Goal: Task Accomplishment & Management: Manage account settings

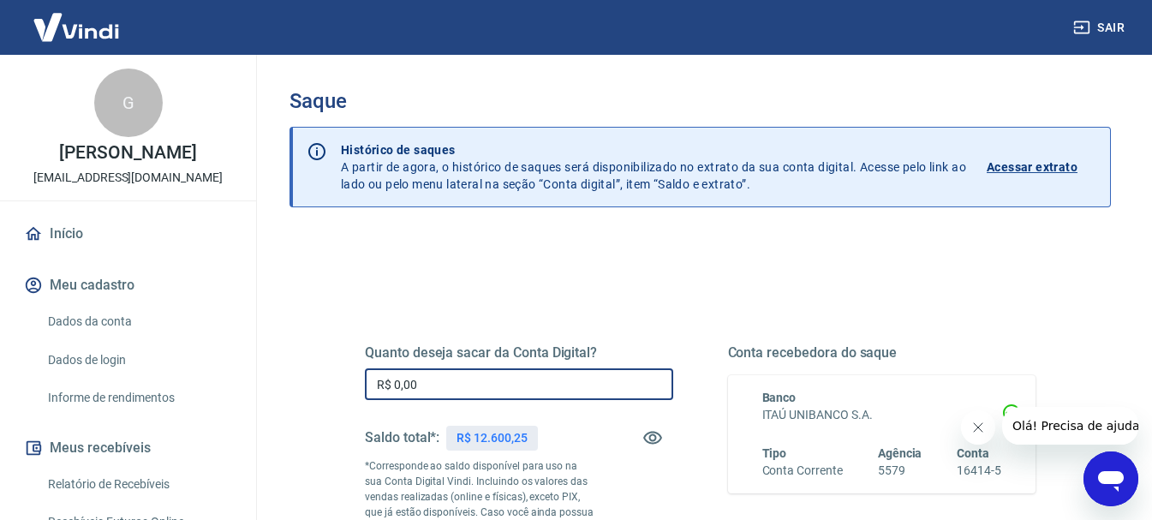
click at [501, 395] on input "R$ 0,00" at bounding box center [519, 384] width 308 height 32
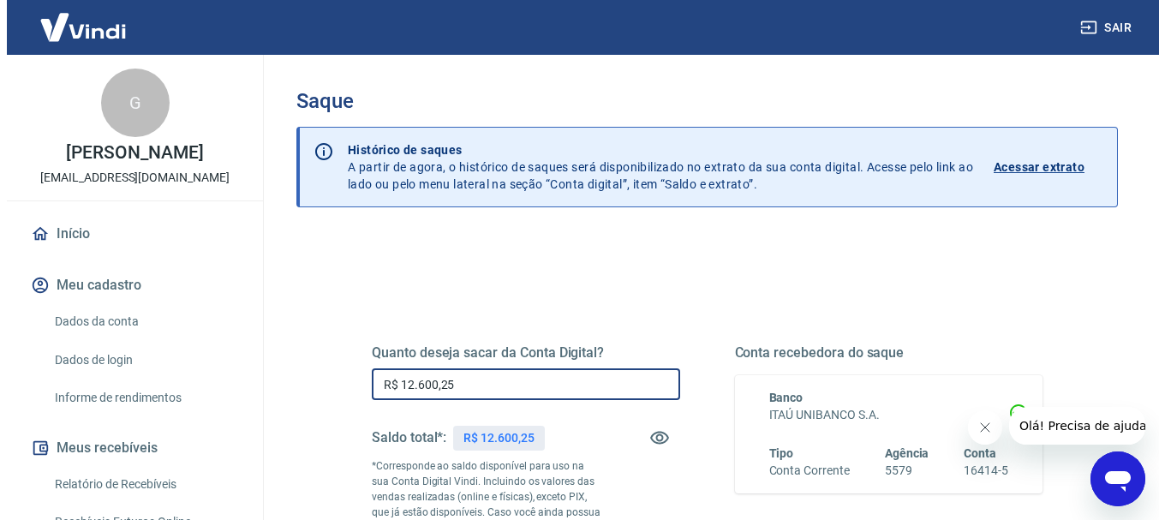
scroll to position [257, 0]
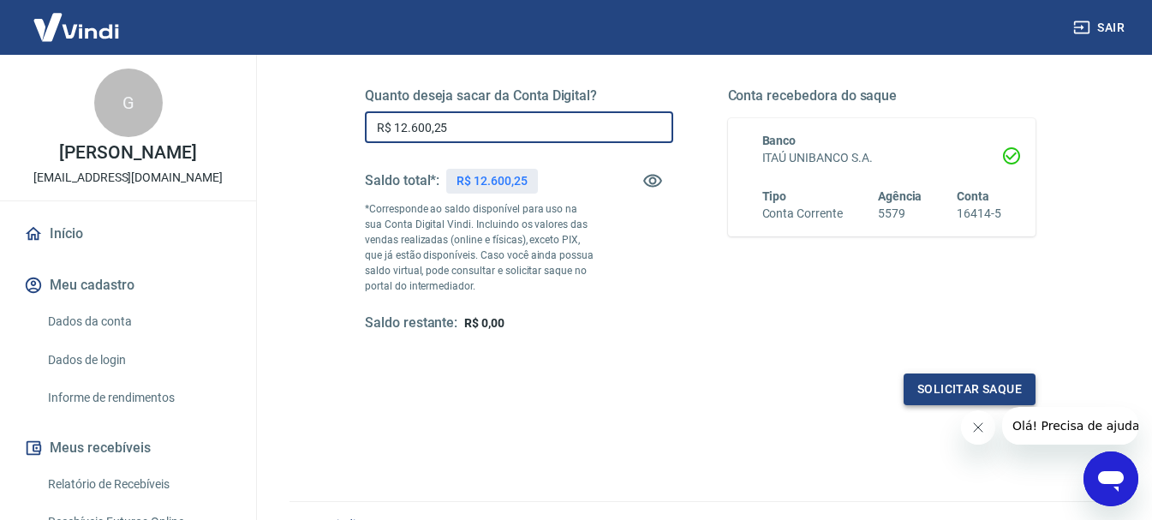
type input "R$ 12.600,25"
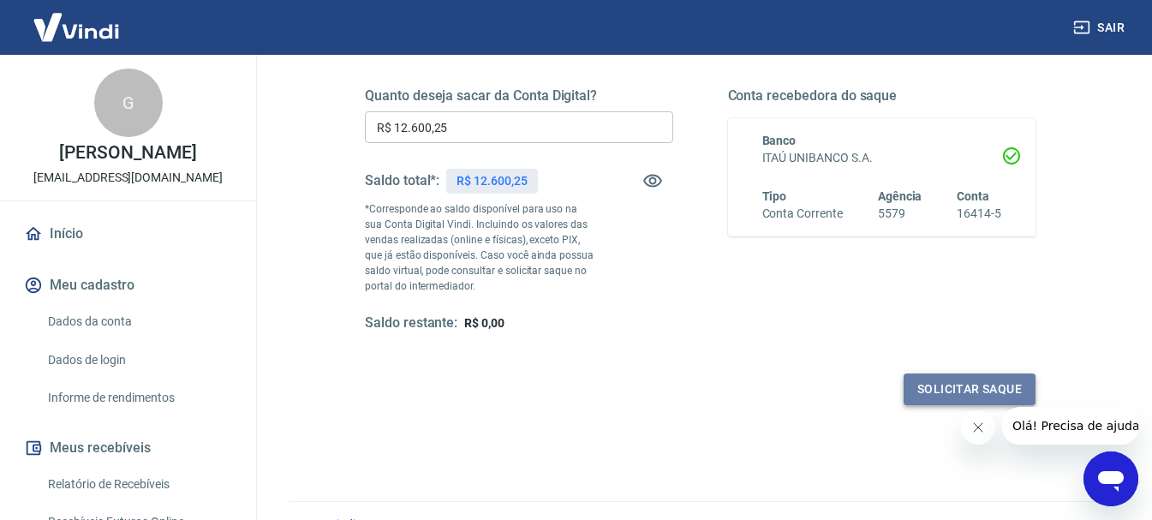
click at [976, 385] on button "Solicitar saque" at bounding box center [970, 390] width 132 height 32
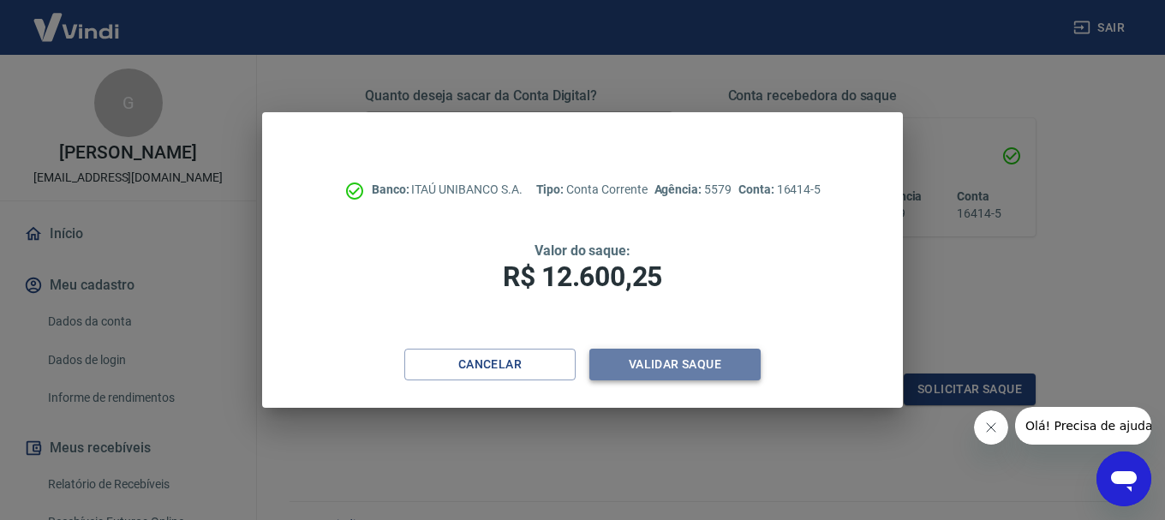
click at [639, 361] on button "Validar saque" at bounding box center [674, 365] width 171 height 32
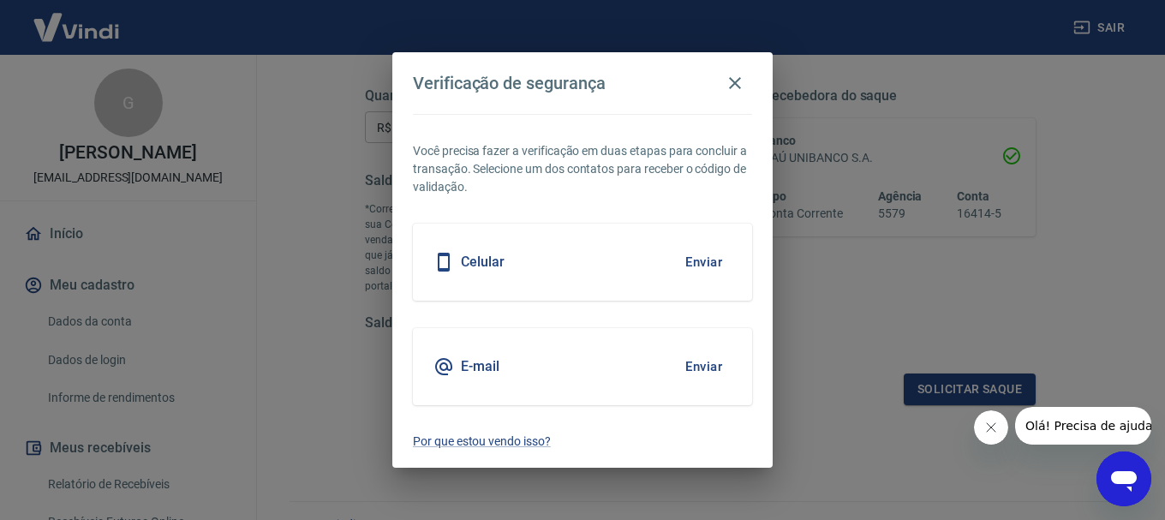
click at [690, 256] on button "Enviar" at bounding box center [704, 262] width 56 height 36
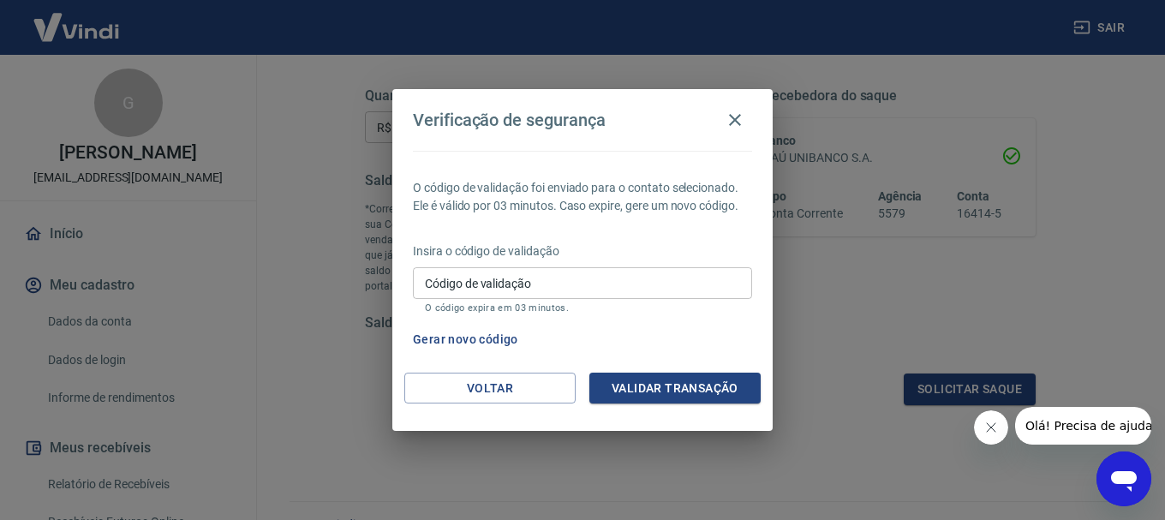
click at [640, 279] on input "Código de validação" at bounding box center [582, 283] width 339 height 32
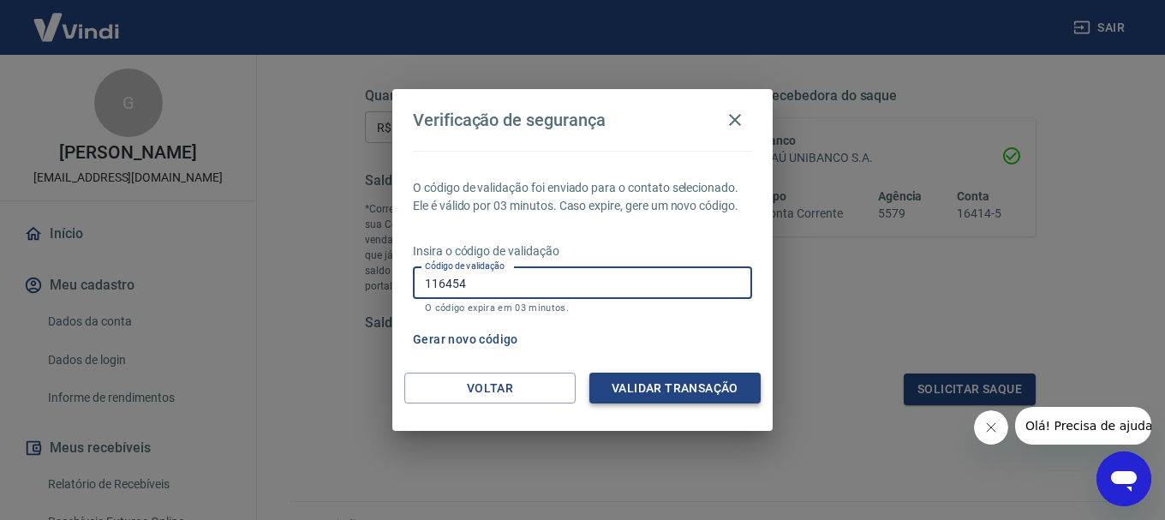
type input "116454"
click at [687, 384] on button "Validar transação" at bounding box center [674, 389] width 171 height 32
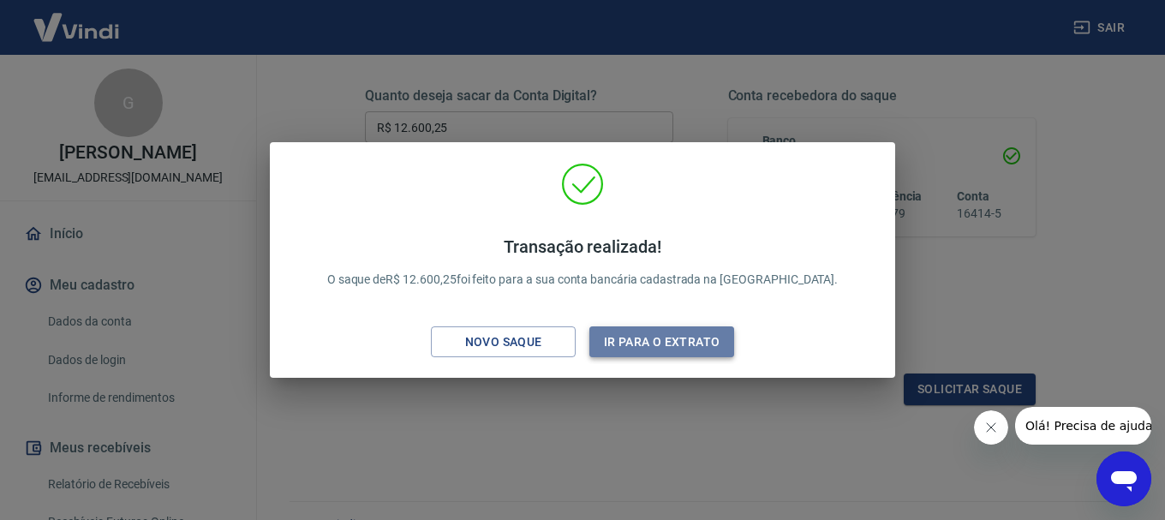
click at [624, 338] on button "Ir para o extrato" at bounding box center [661, 342] width 145 height 32
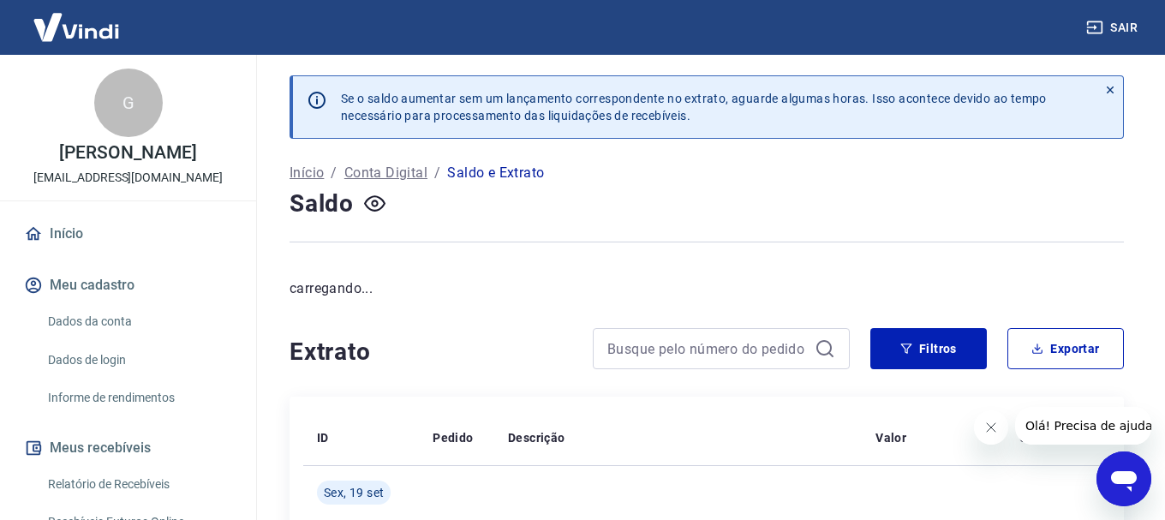
click at [91, 228] on link "Início" at bounding box center [128, 234] width 215 height 38
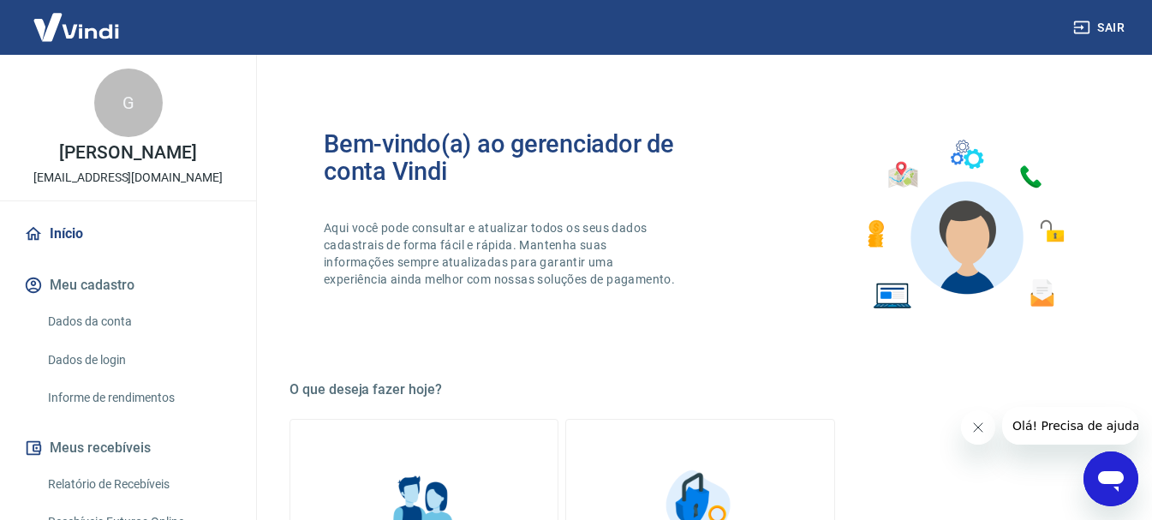
click at [78, 228] on link "Início" at bounding box center [128, 234] width 215 height 38
click at [70, 230] on link "Início" at bounding box center [128, 234] width 215 height 38
click at [72, 27] on img at bounding box center [76, 27] width 111 height 52
click at [66, 28] on img at bounding box center [76, 27] width 111 height 52
click at [86, 39] on img at bounding box center [76, 27] width 111 height 52
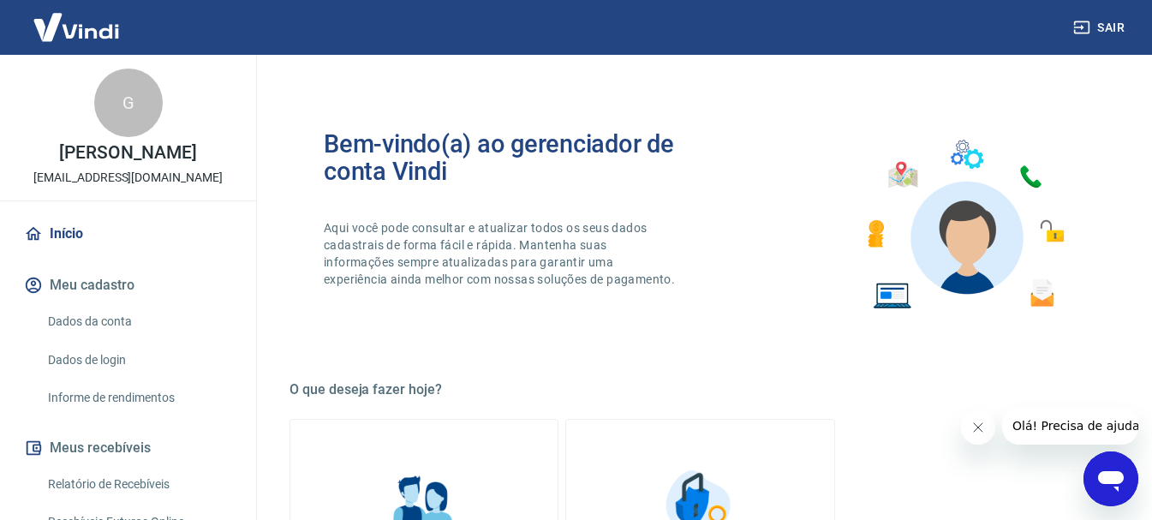
click at [63, 241] on link "Início" at bounding box center [128, 234] width 215 height 38
click at [55, 218] on link "Início" at bounding box center [128, 234] width 215 height 38
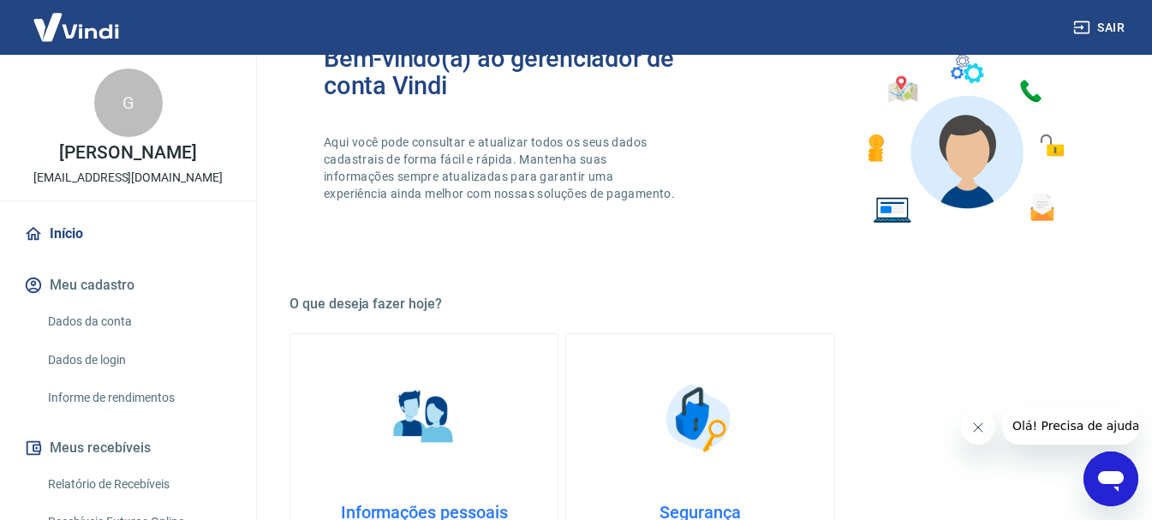
scroll to position [257, 0]
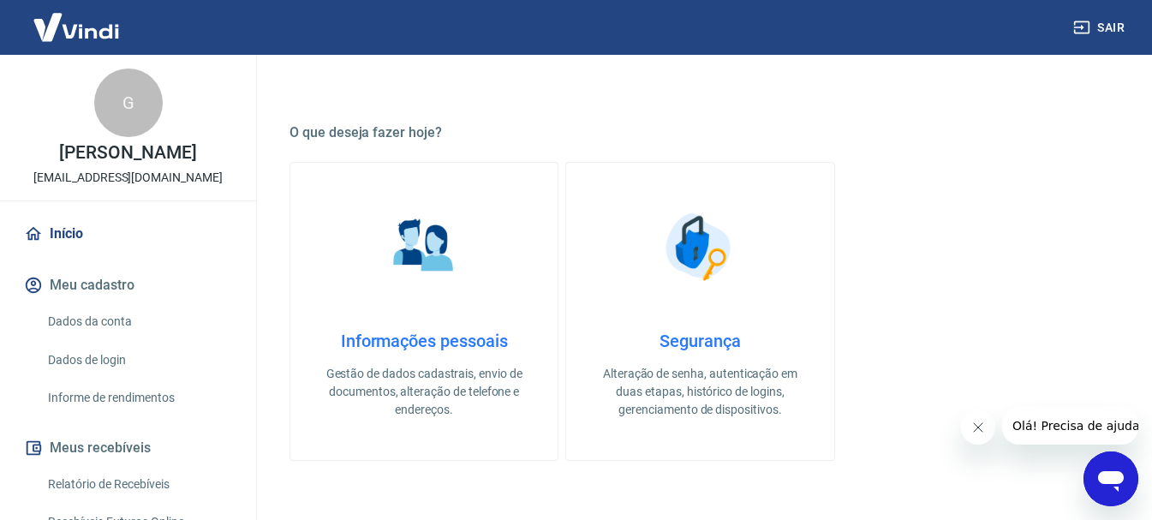
click at [92, 283] on button "Meu cadastro" at bounding box center [128, 285] width 215 height 38
click at [144, 315] on link "Dados da conta" at bounding box center [138, 321] width 194 height 35
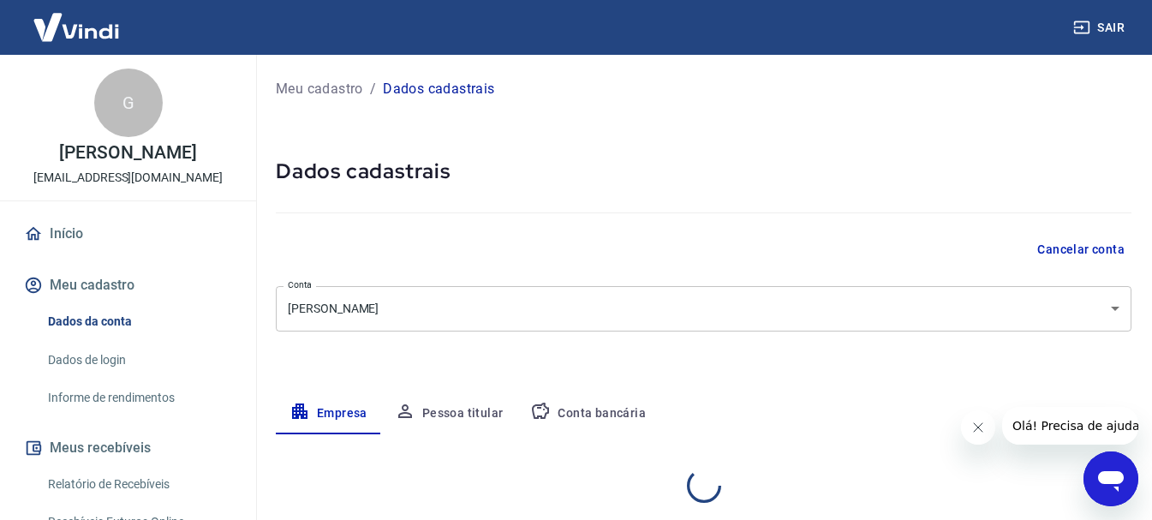
select select "PB"
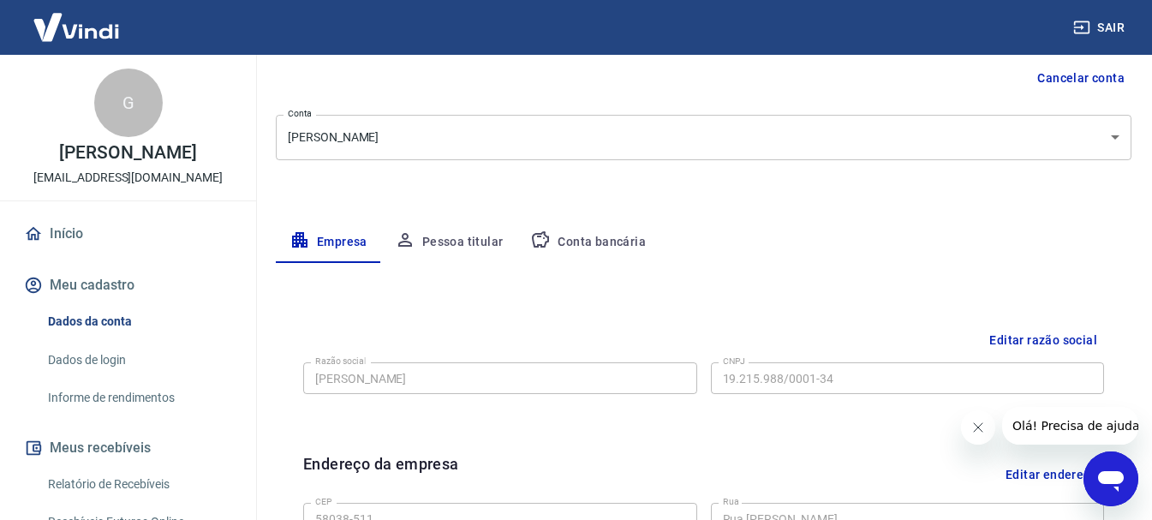
click at [114, 108] on div "G" at bounding box center [128, 103] width 69 height 69
click at [39, 35] on img at bounding box center [76, 27] width 111 height 52
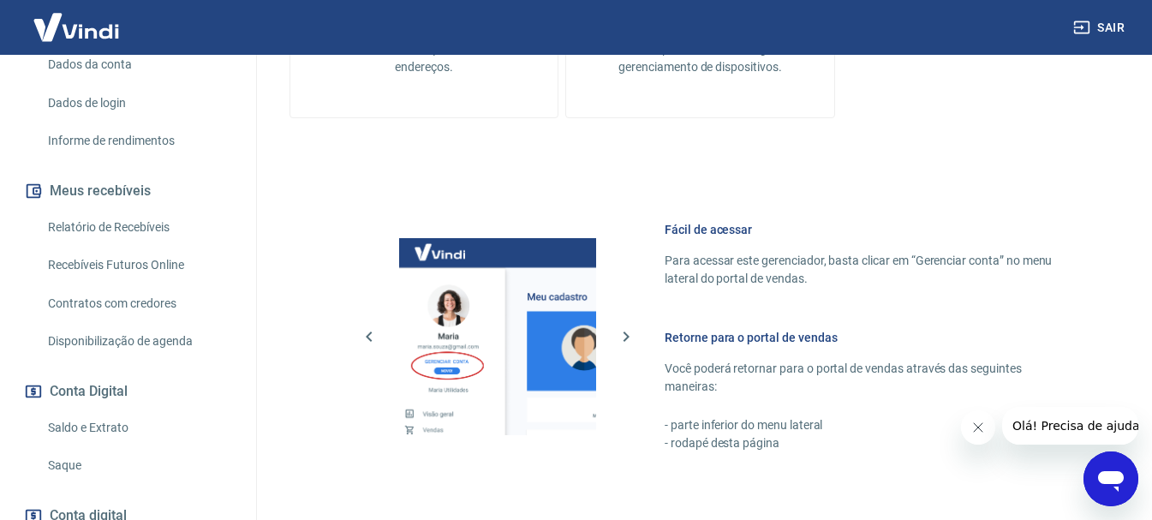
scroll to position [374, 0]
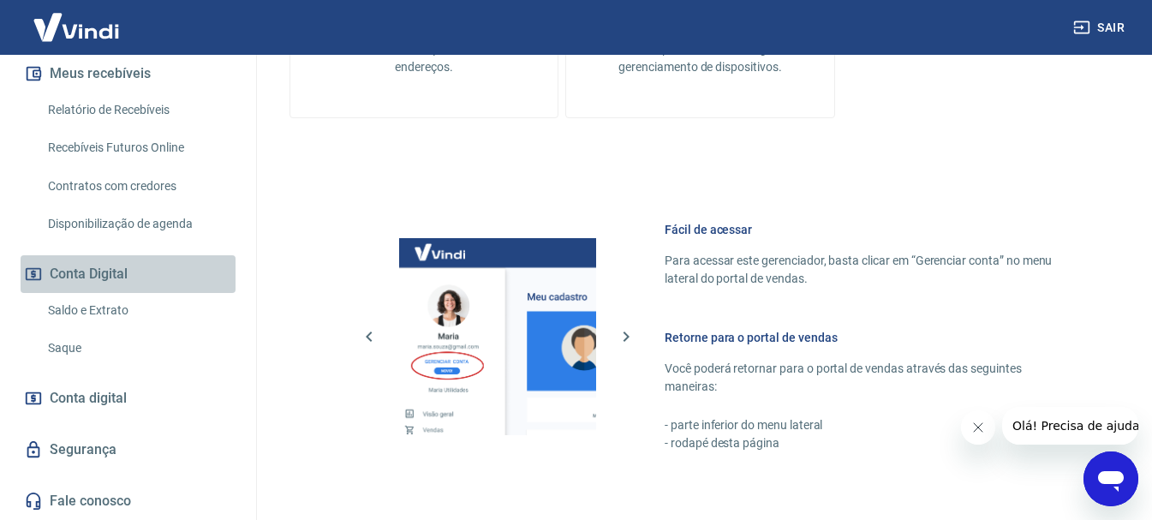
click at [164, 271] on button "Conta Digital" at bounding box center [128, 274] width 215 height 38
